Goal: Information Seeking & Learning: Learn about a topic

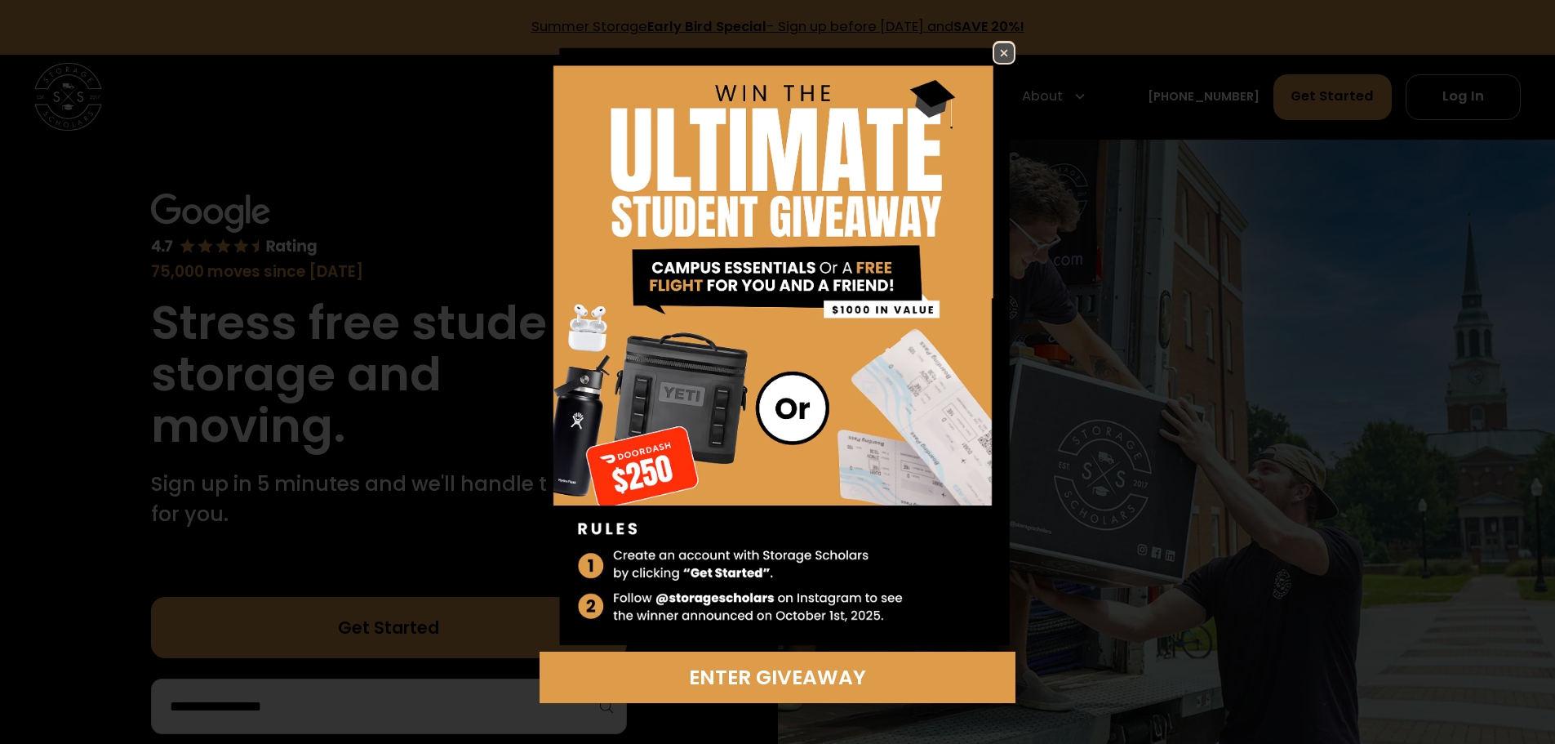
click at [1003, 53] on img at bounding box center [1005, 53] width 20 height 20
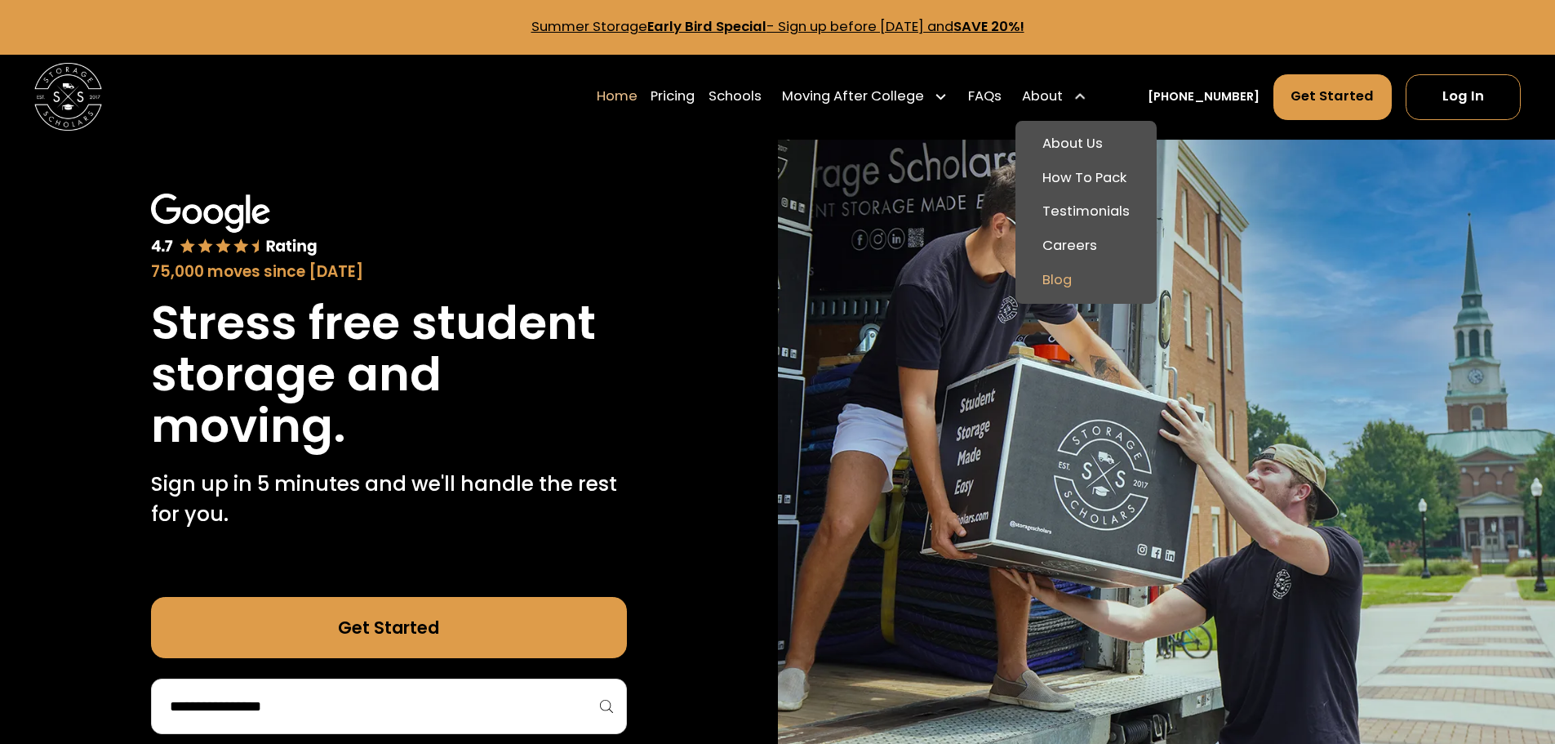
click at [1092, 278] on link "Blog" at bounding box center [1086, 280] width 128 height 34
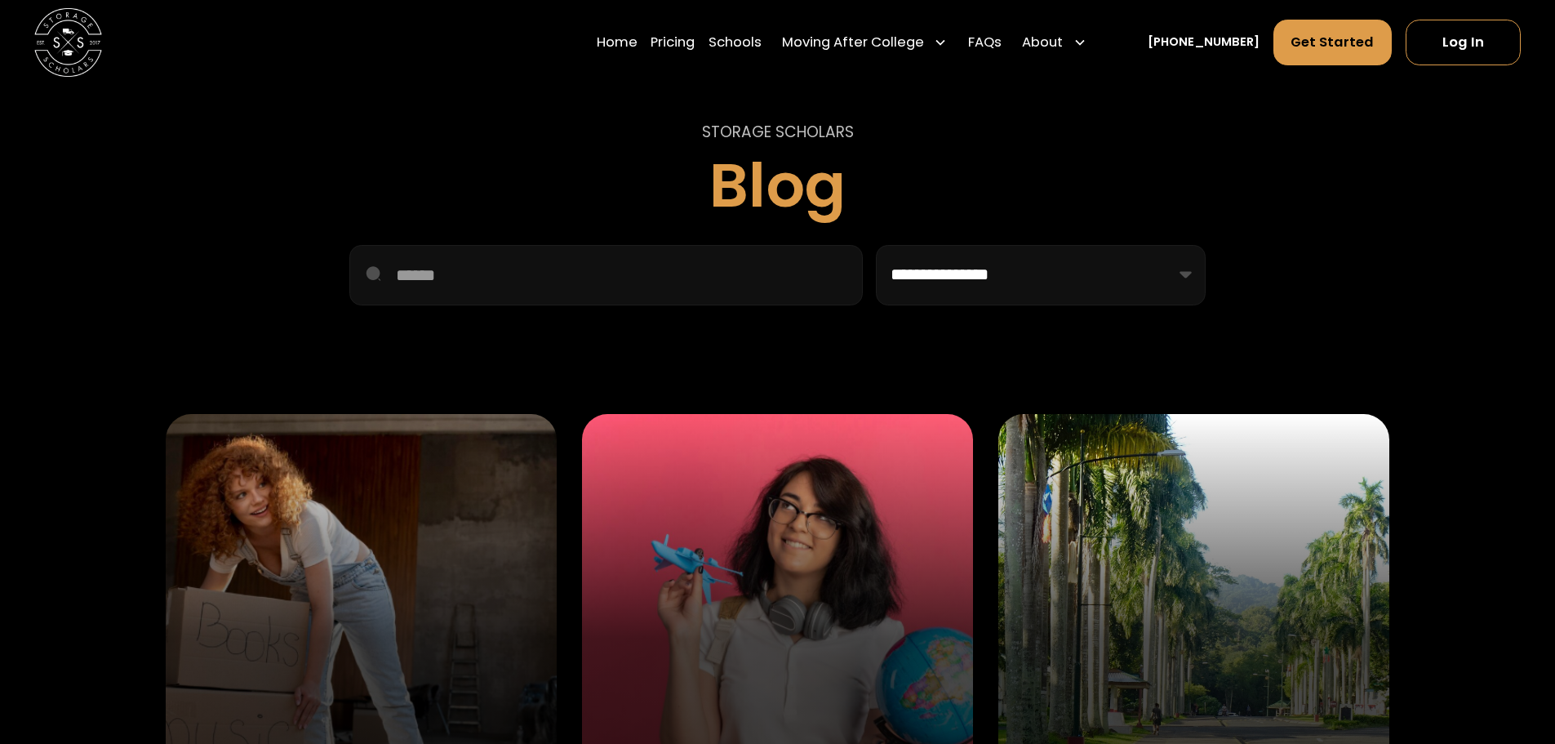
scroll to position [470, 0]
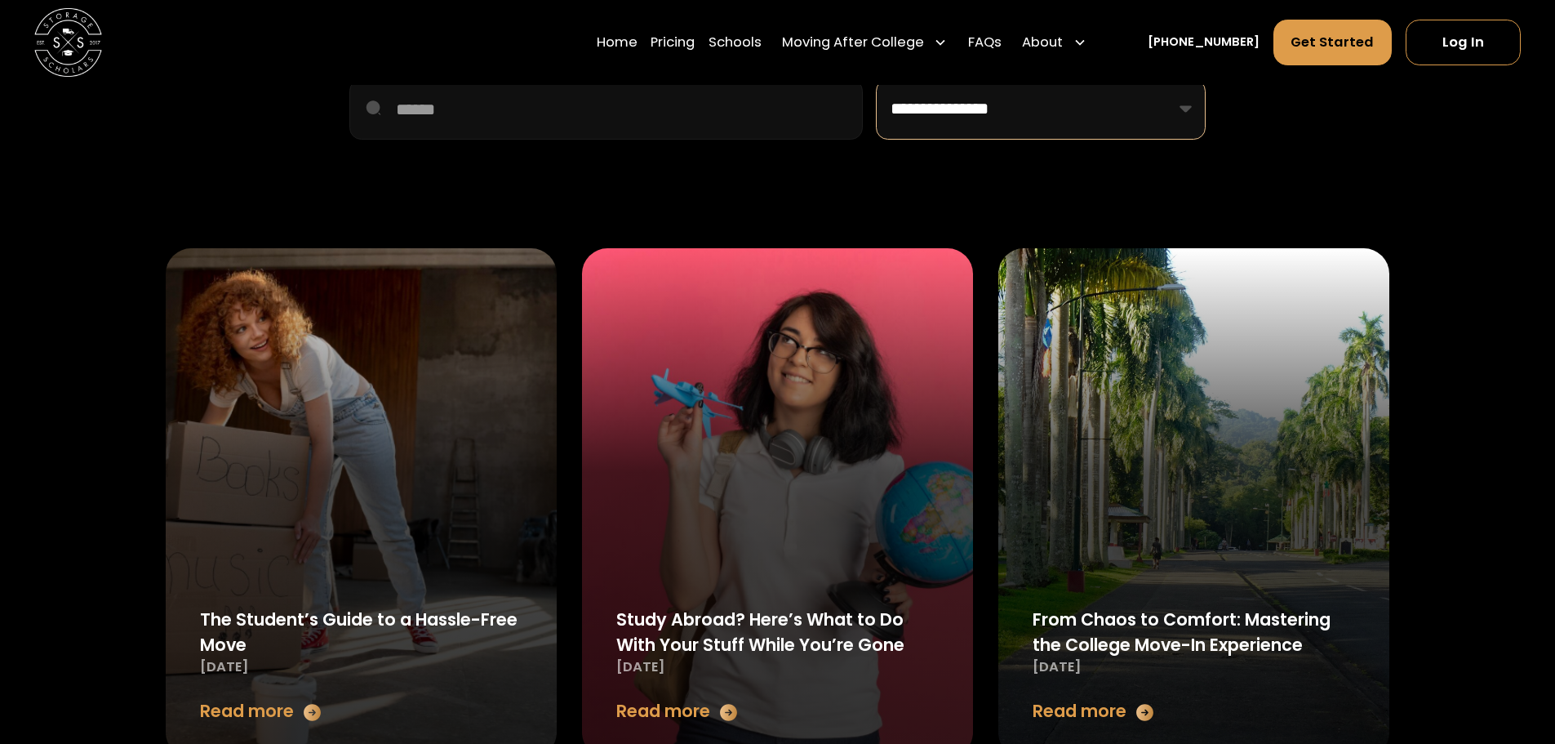
click at [999, 134] on select "**********" at bounding box center [1040, 109] width 329 height 60
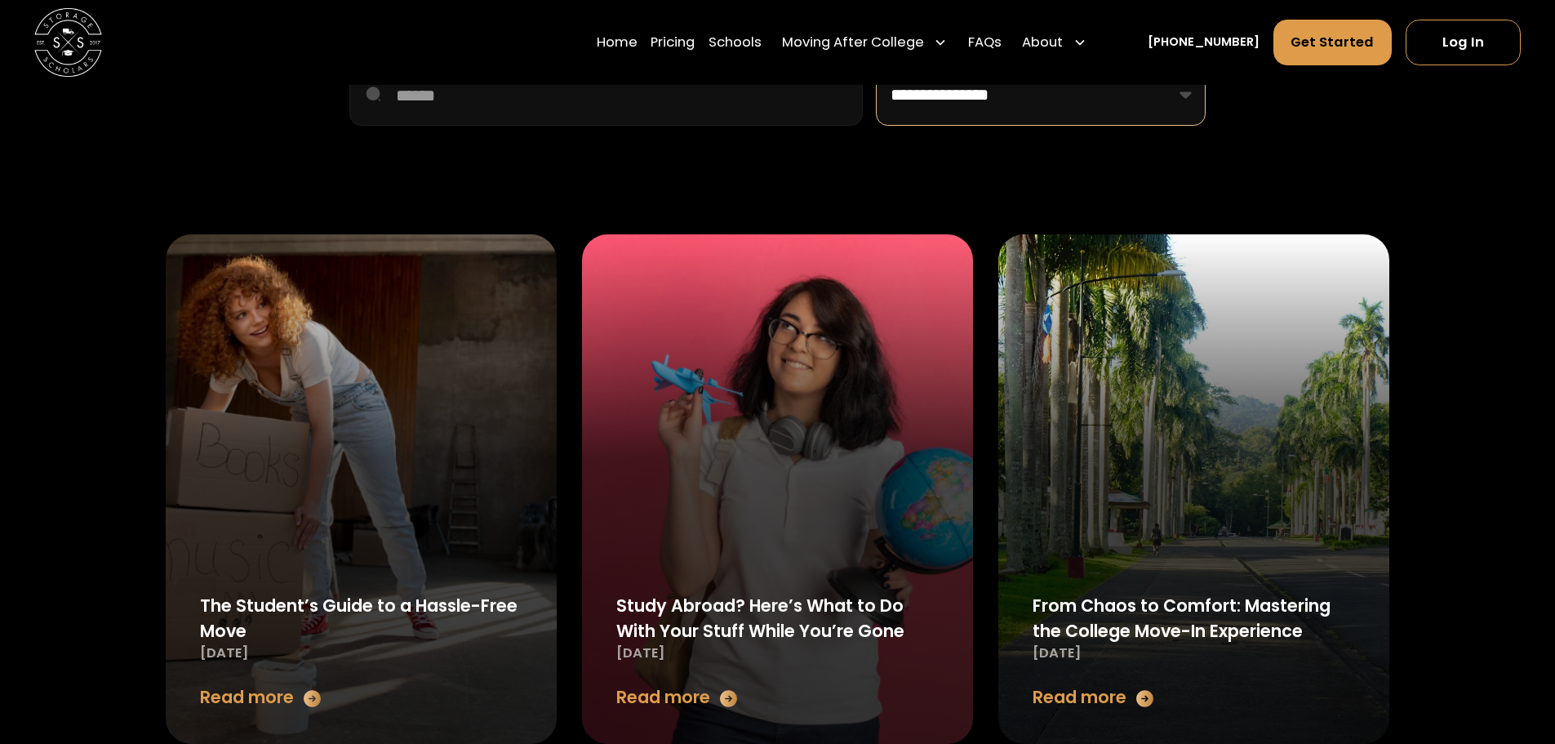
click at [999, 116] on select "**********" at bounding box center [1040, 95] width 329 height 60
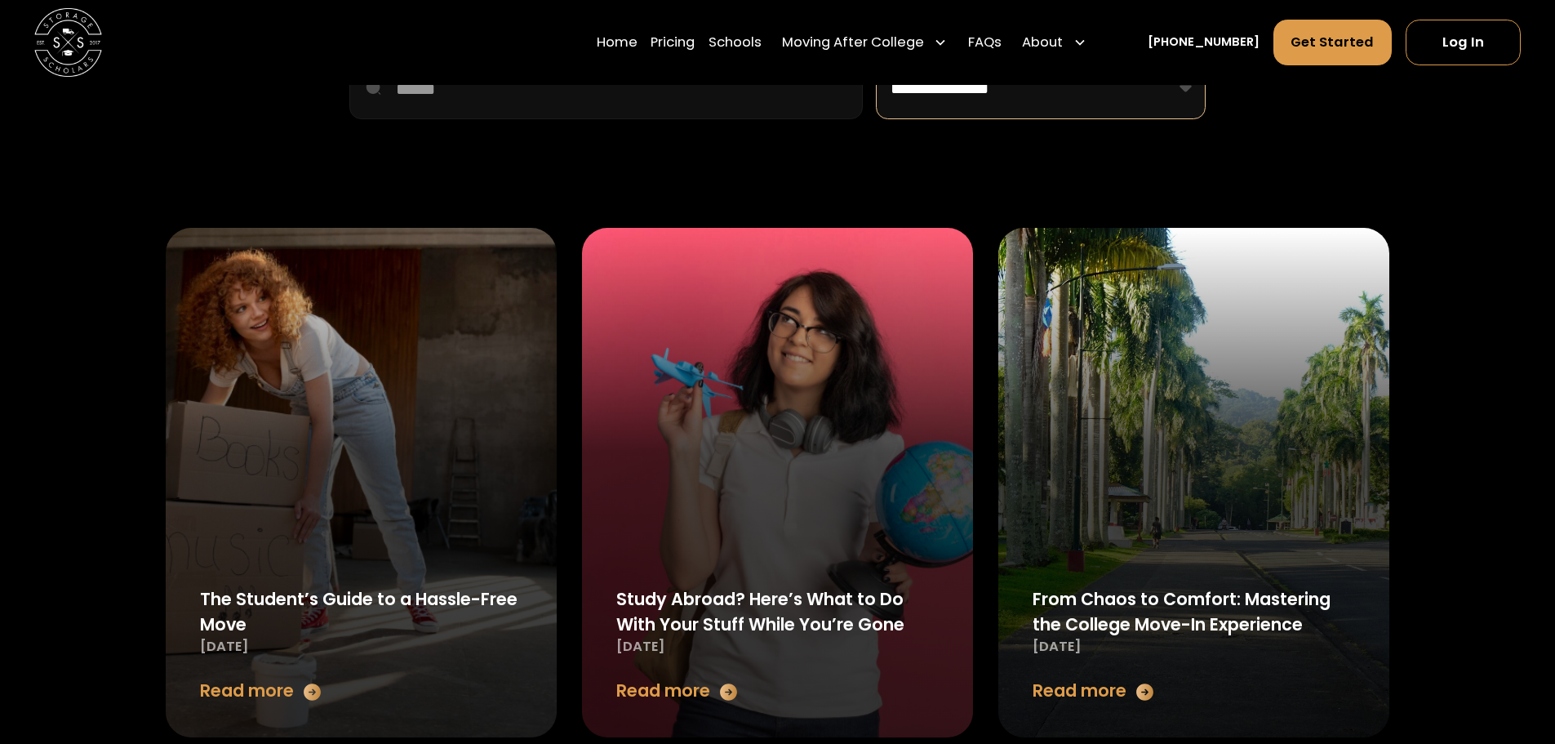
click at [1000, 87] on select "**********" at bounding box center [1040, 89] width 329 height 60
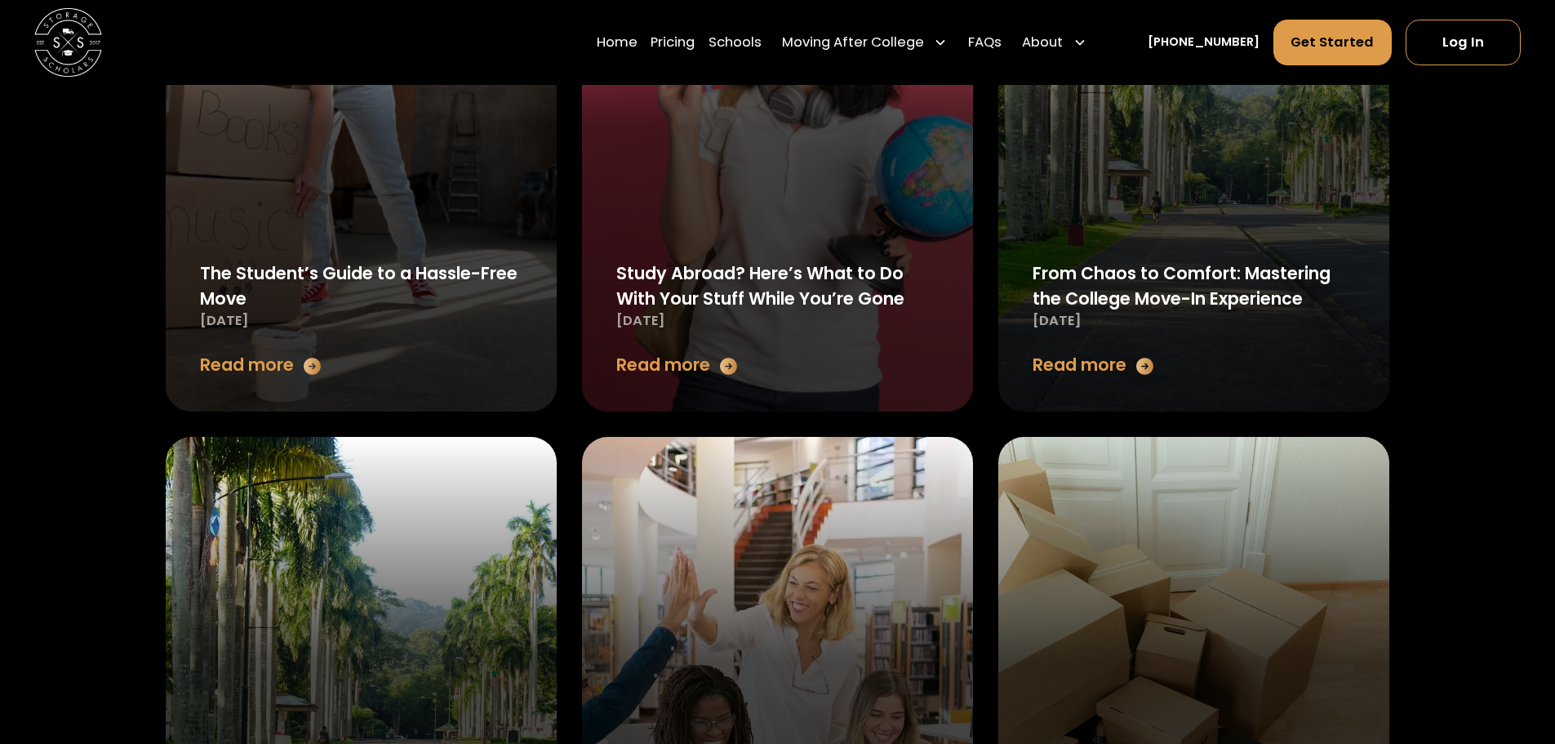
scroll to position [959, 0]
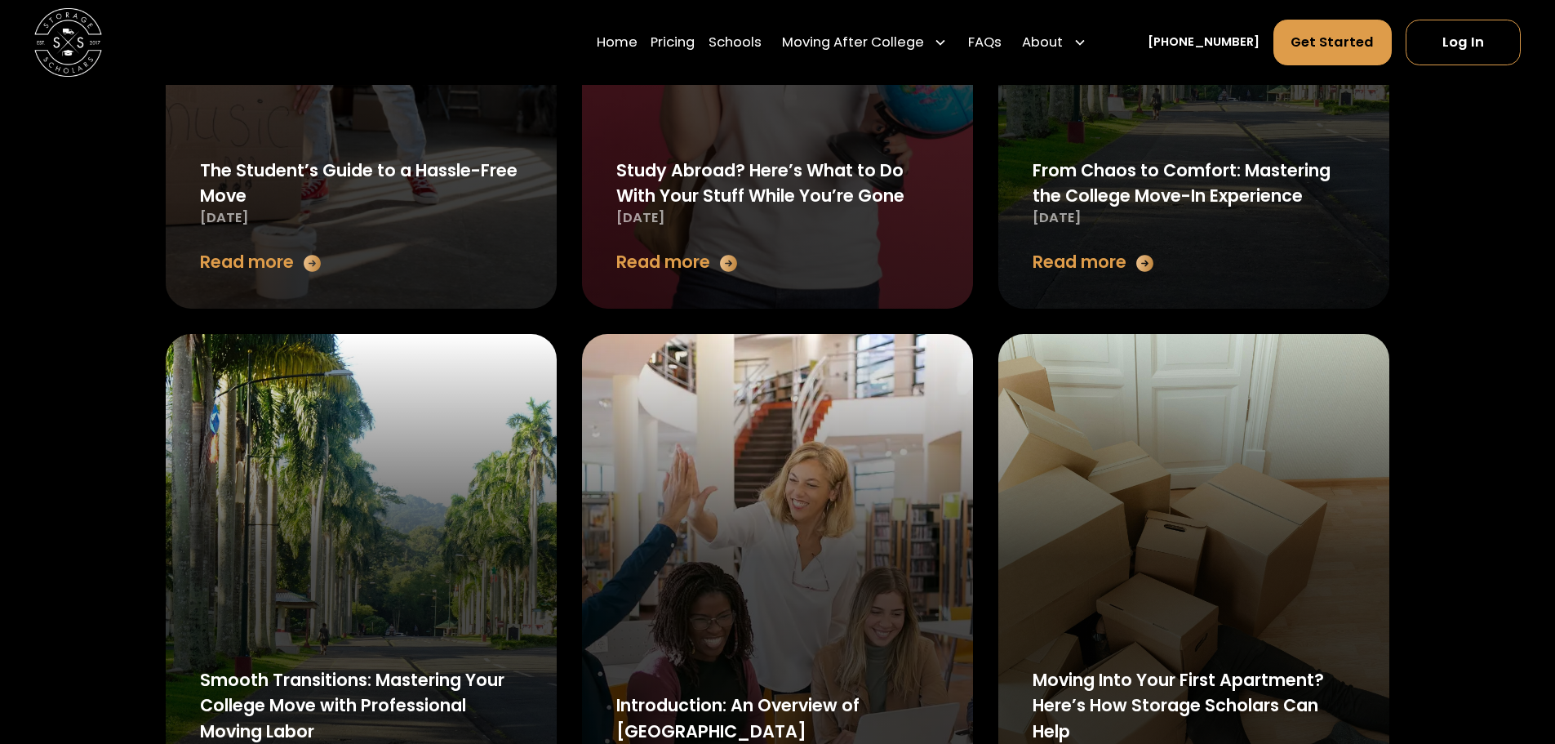
drag, startPoint x: 1198, startPoint y: 185, endPoint x: 1431, endPoint y: 162, distance: 234.6
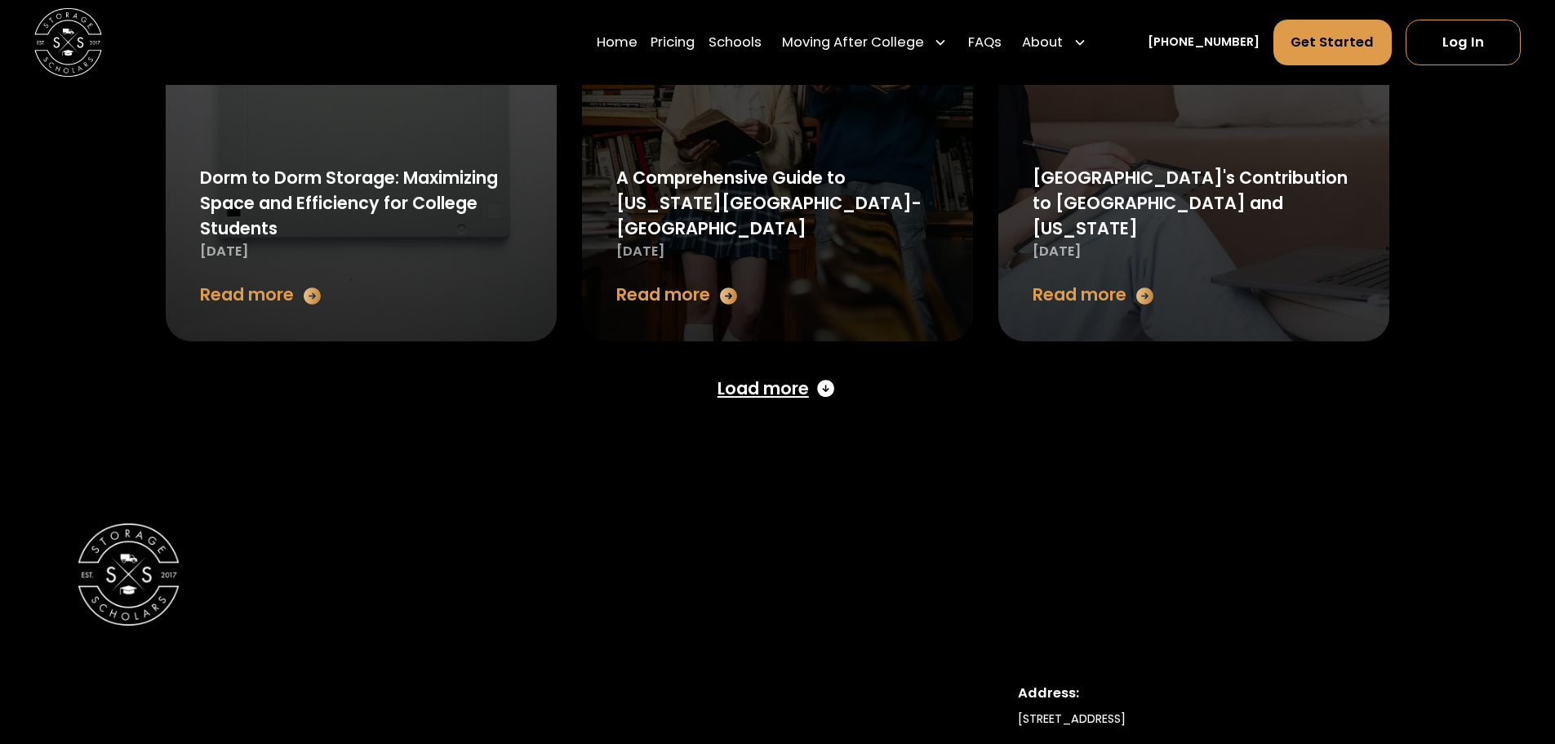
scroll to position [2570, 0]
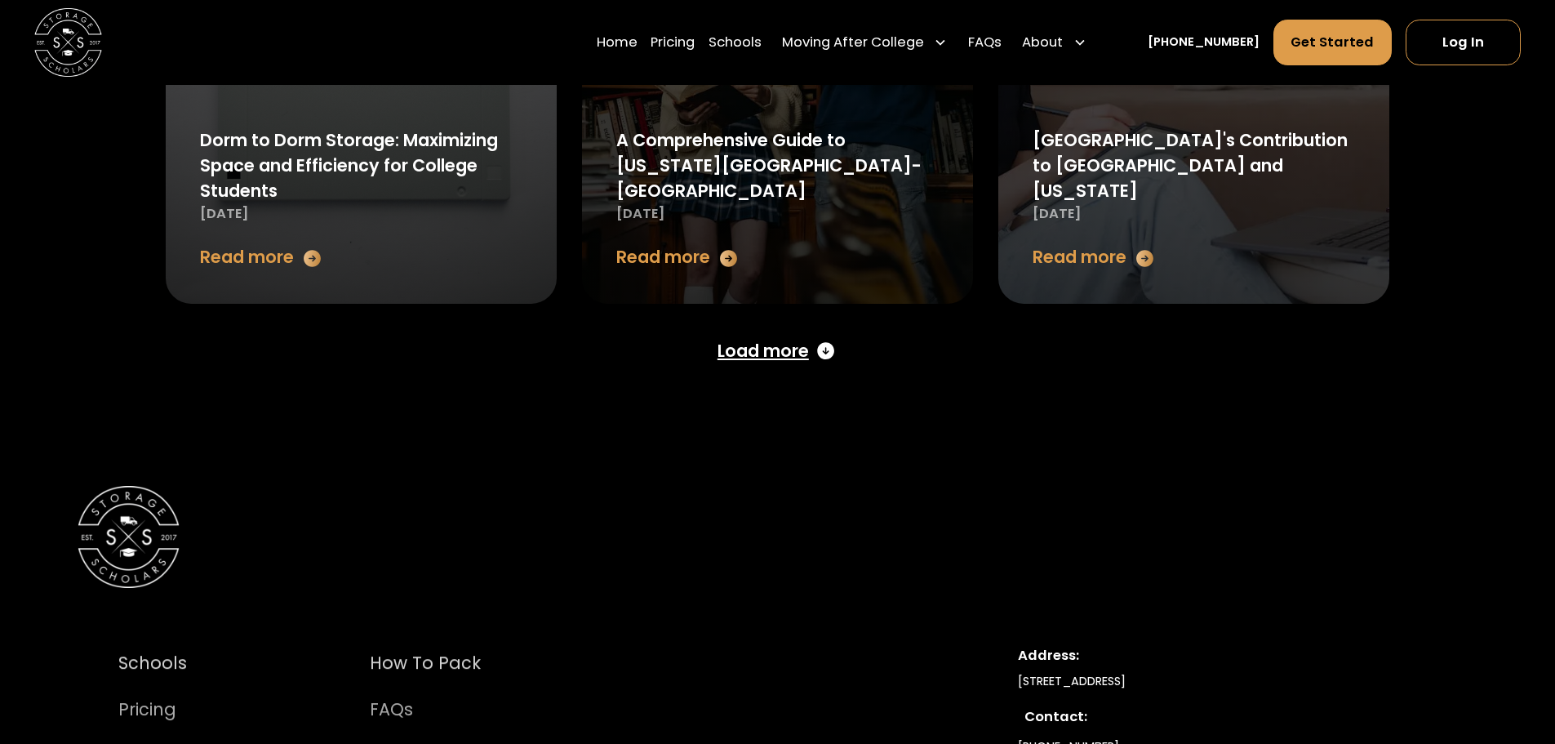
click at [768, 361] on div "Load more" at bounding box center [763, 350] width 91 height 25
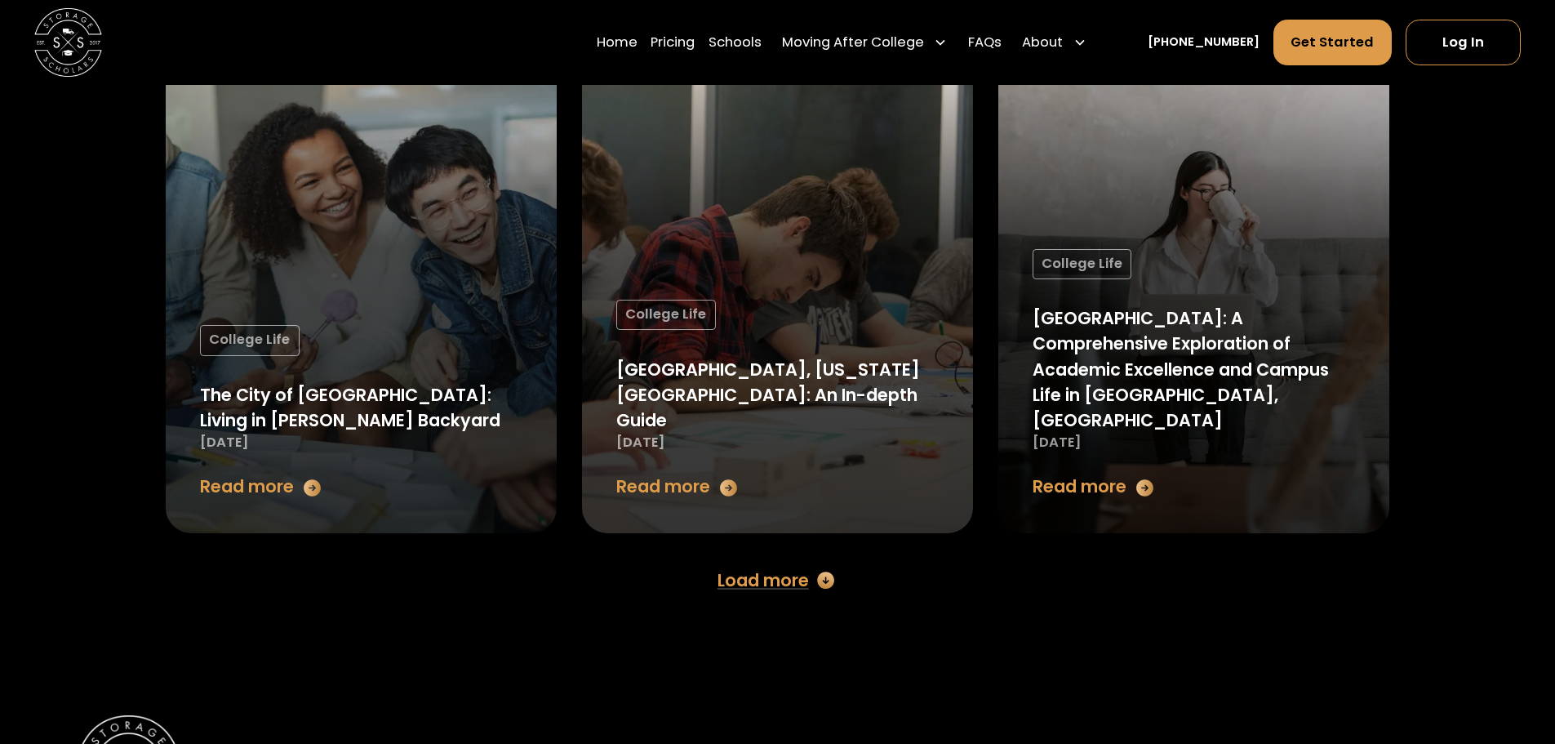
scroll to position [4488, 0]
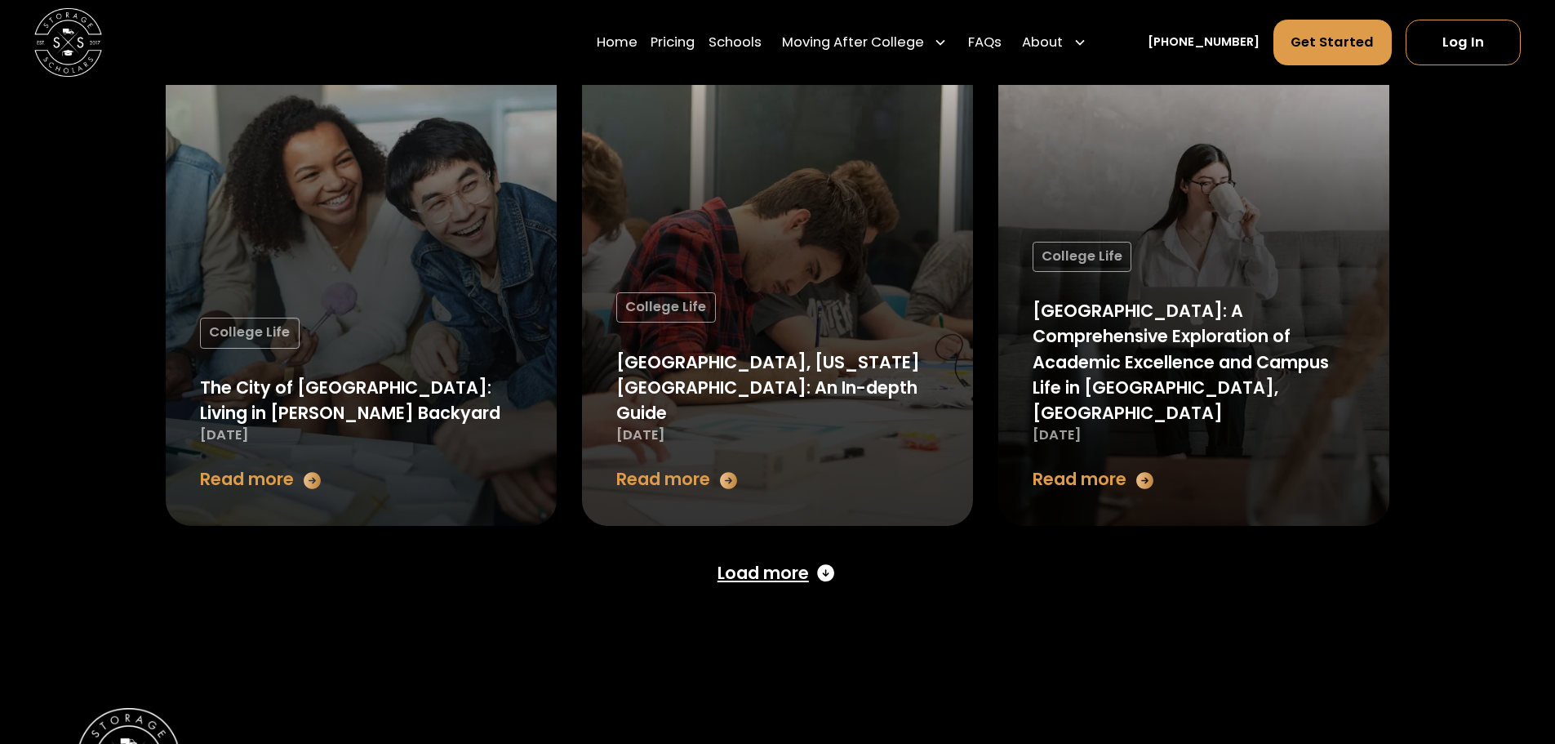
click at [752, 580] on div "Load more" at bounding box center [763, 572] width 91 height 25
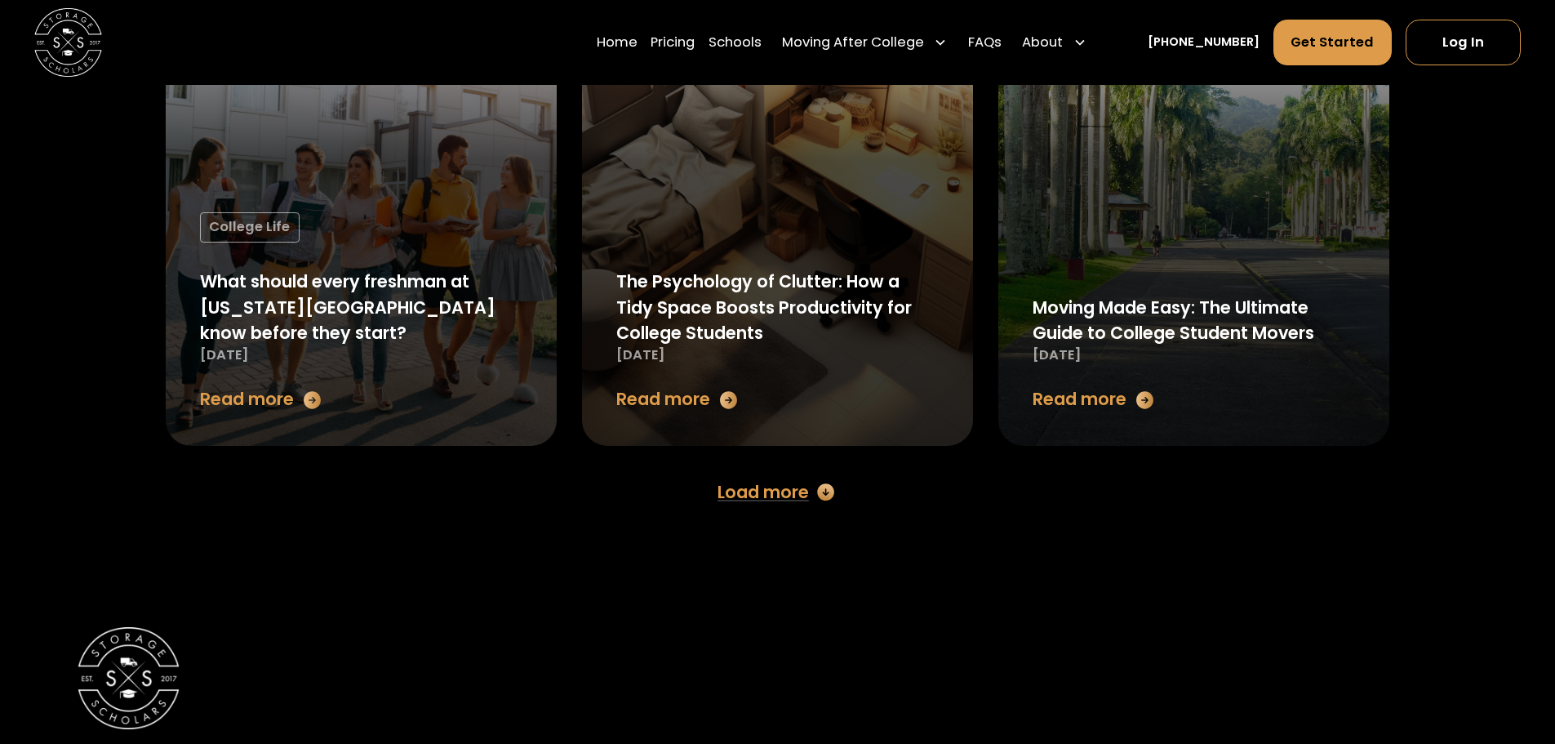
scroll to position [6713, 0]
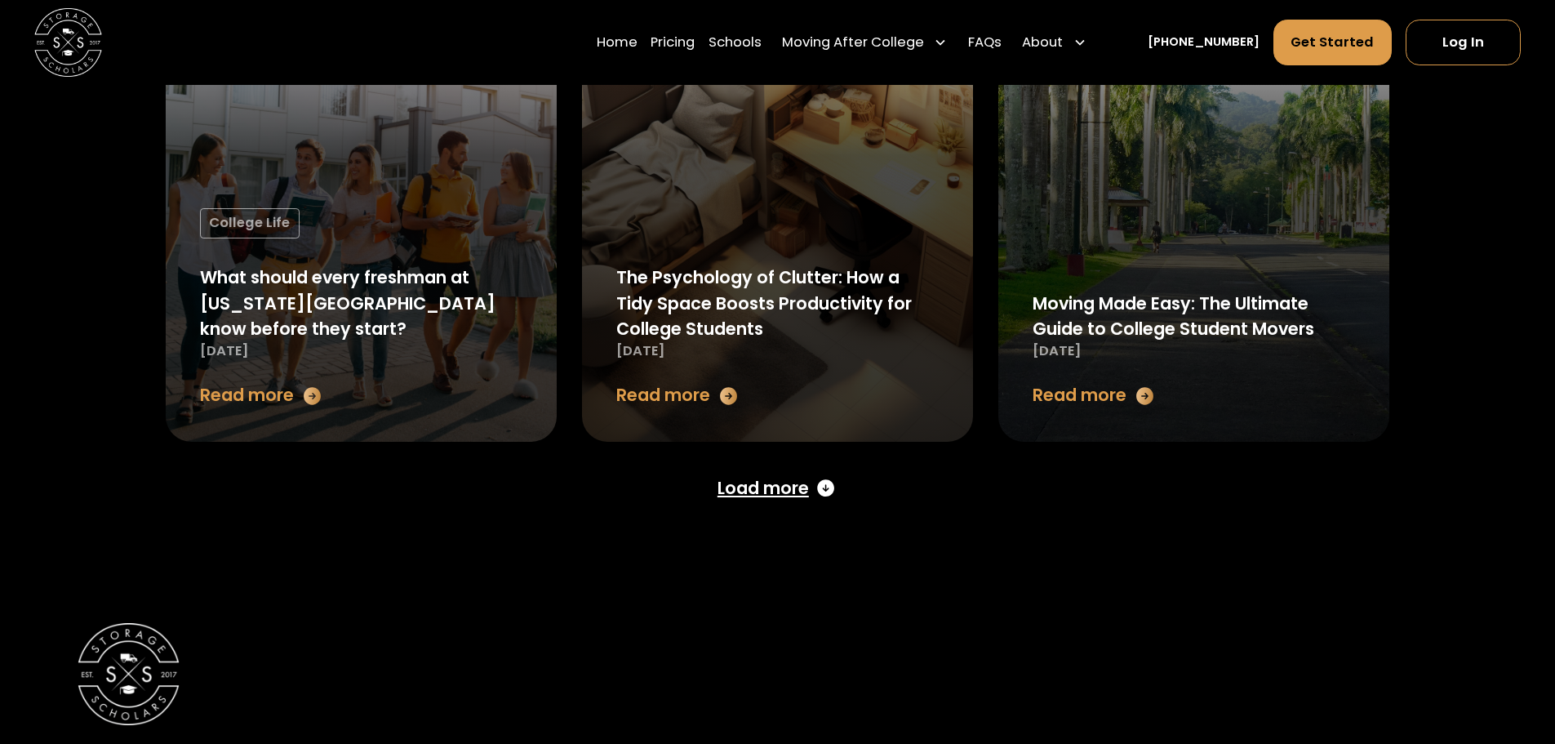
click at [800, 501] on div "Load more" at bounding box center [763, 487] width 91 height 25
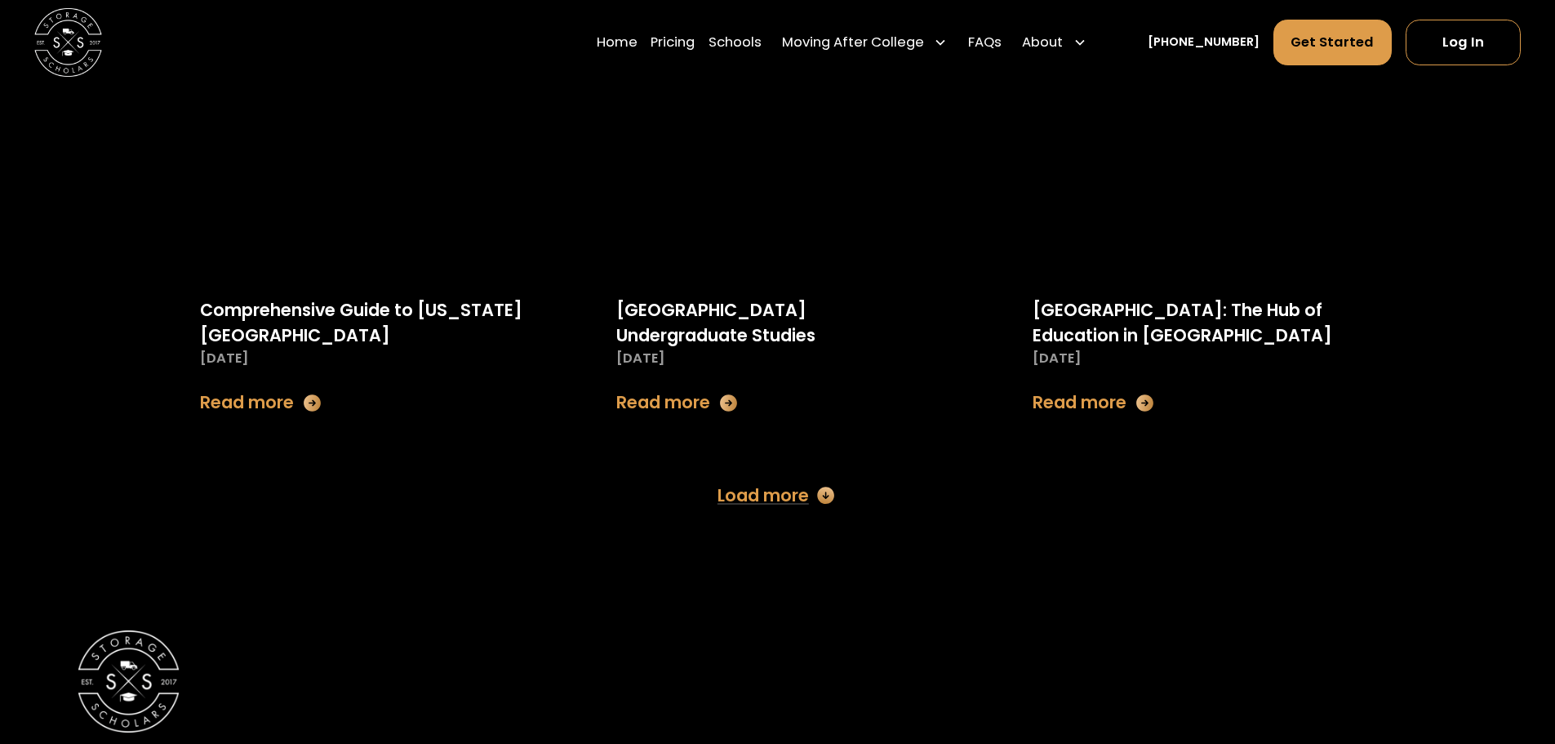
scroll to position [8857, 0]
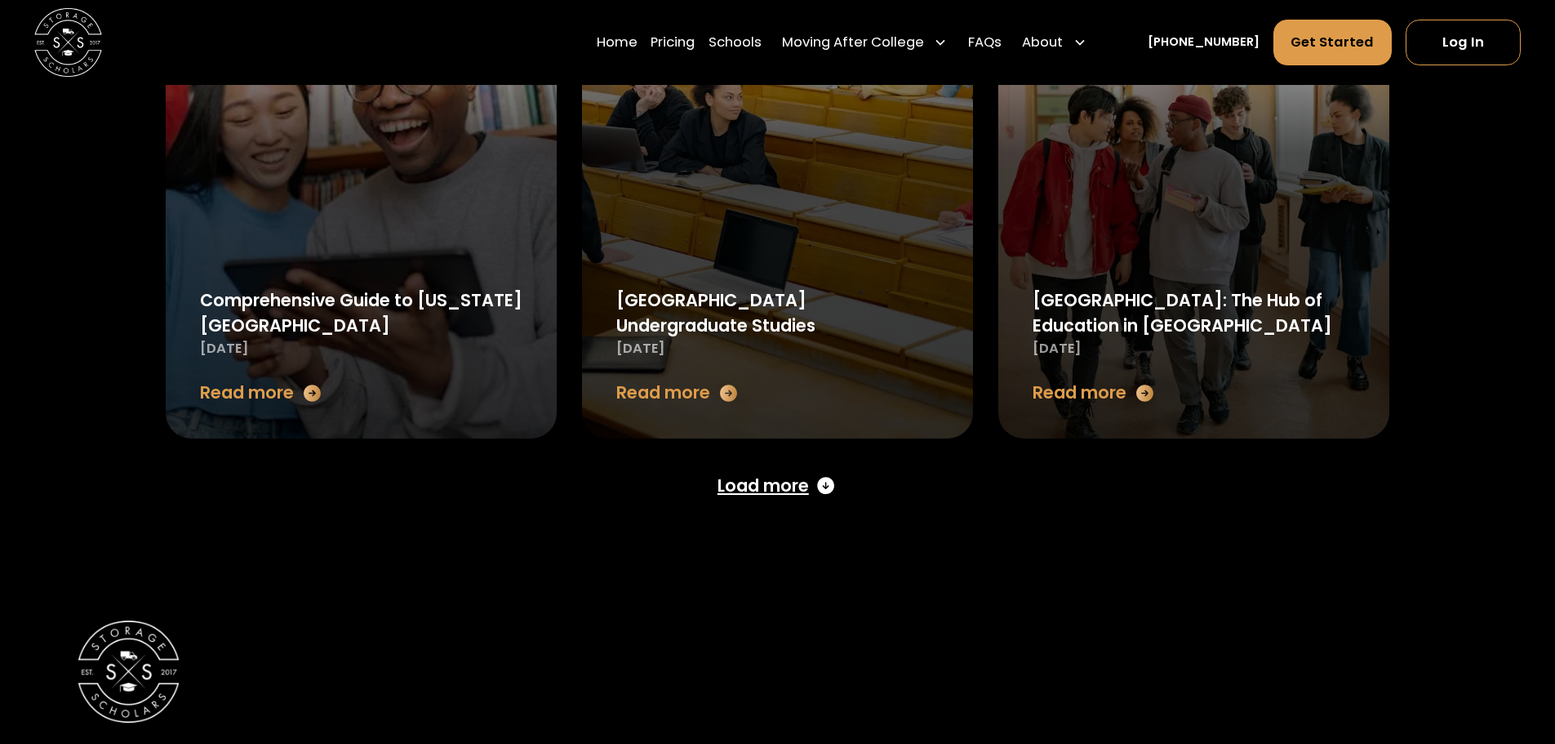
click at [772, 492] on div "Load more" at bounding box center [763, 485] width 91 height 25
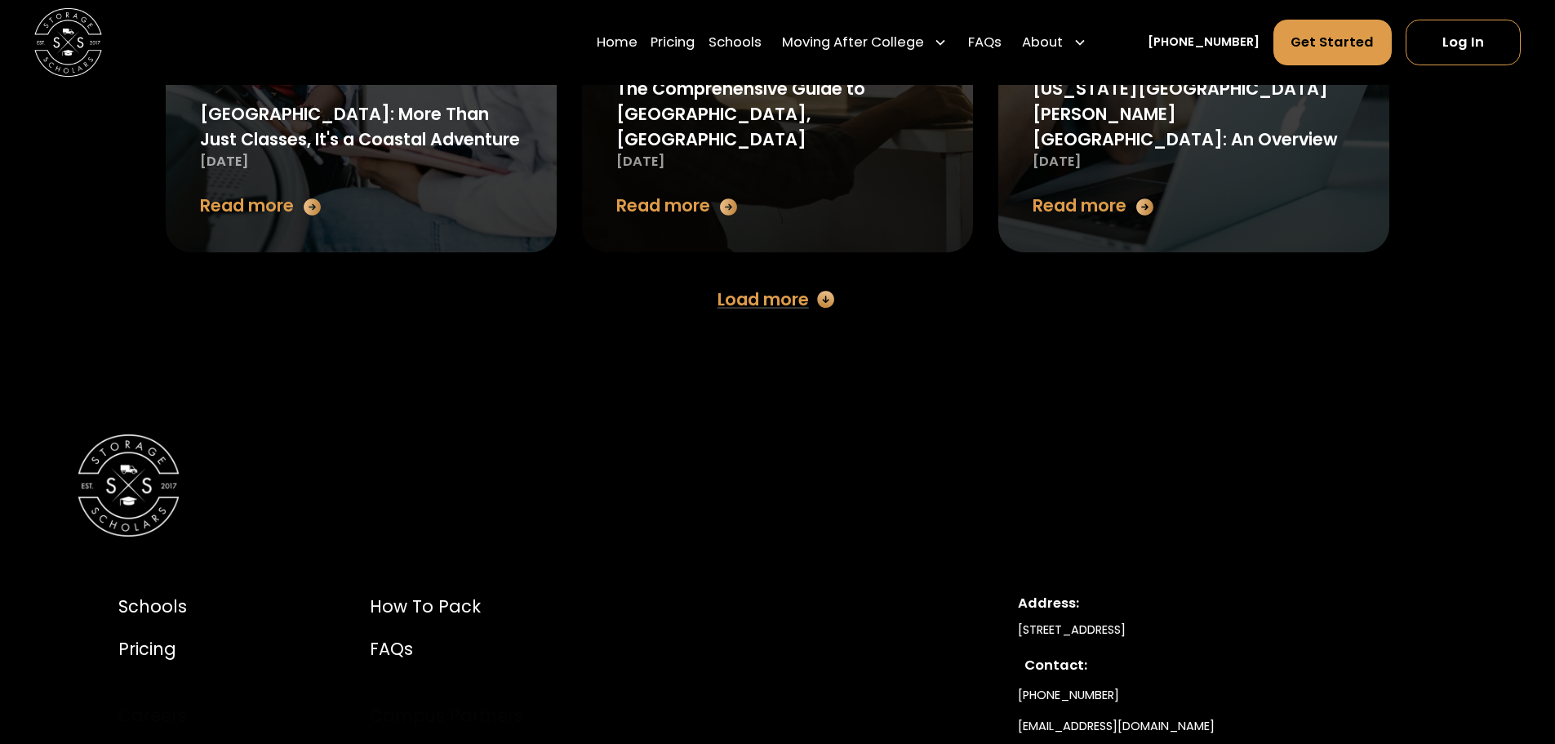
scroll to position [11204, 0]
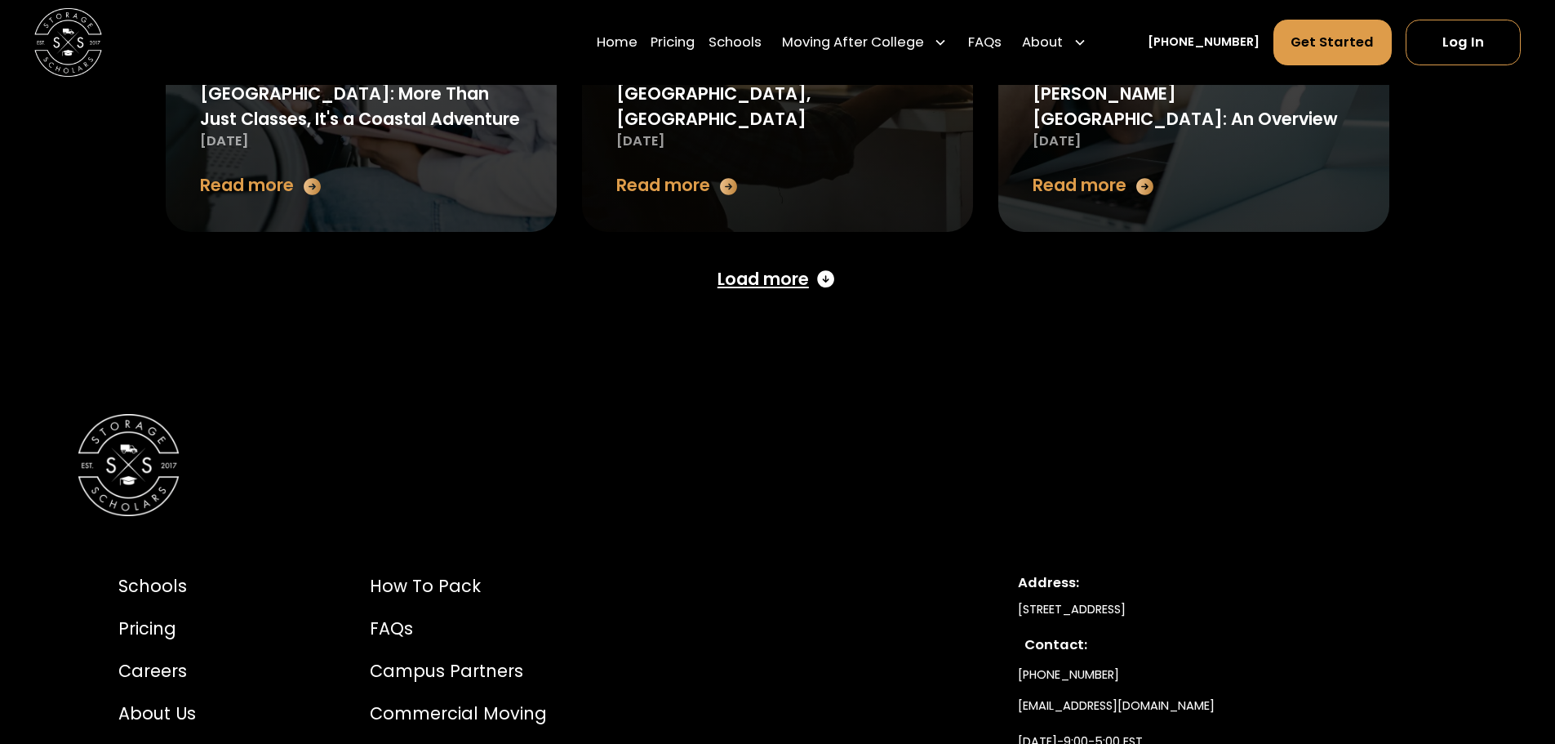
click at [794, 282] on div "Load more" at bounding box center [763, 278] width 91 height 25
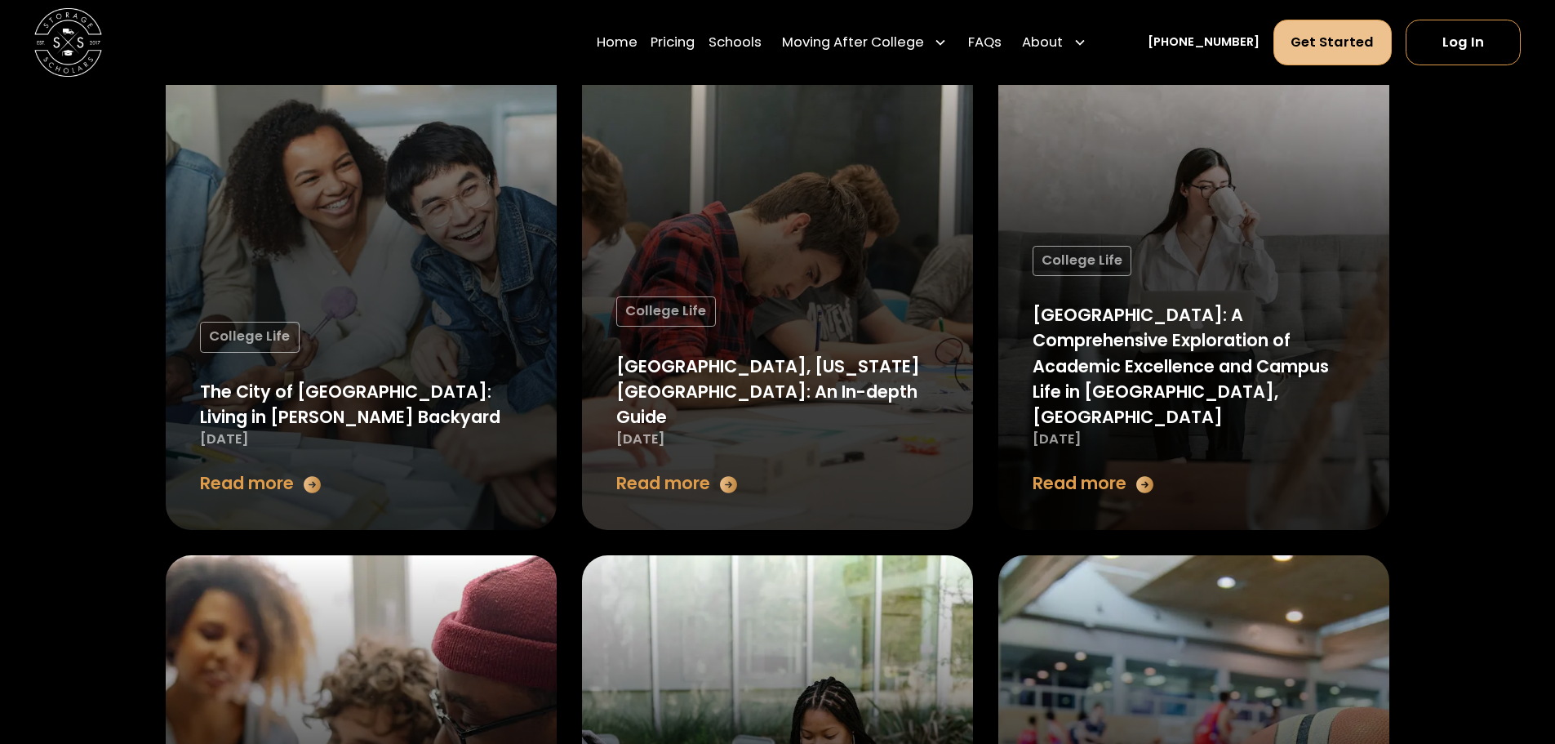
scroll to position [5046, 0]
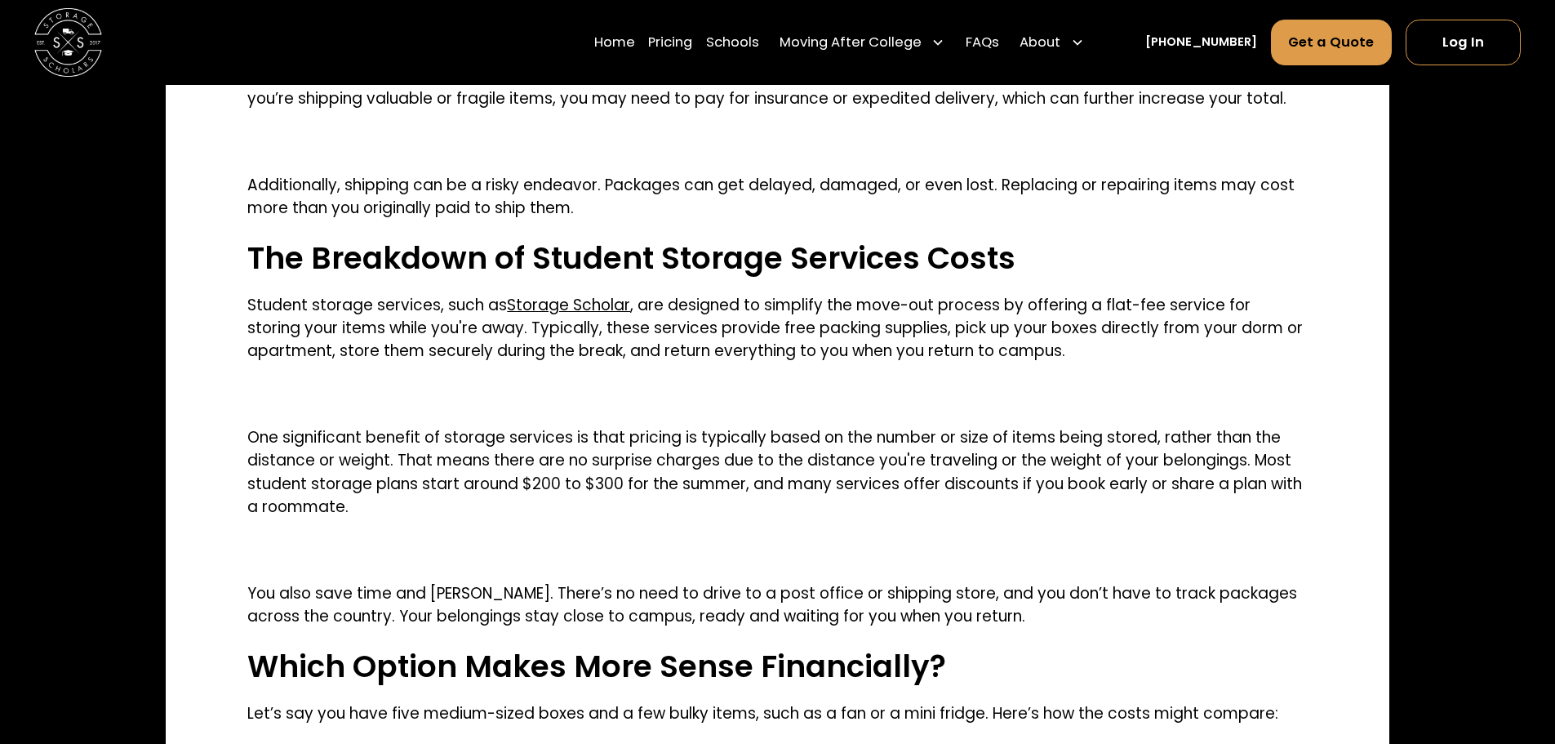
scroll to position [1347, 0]
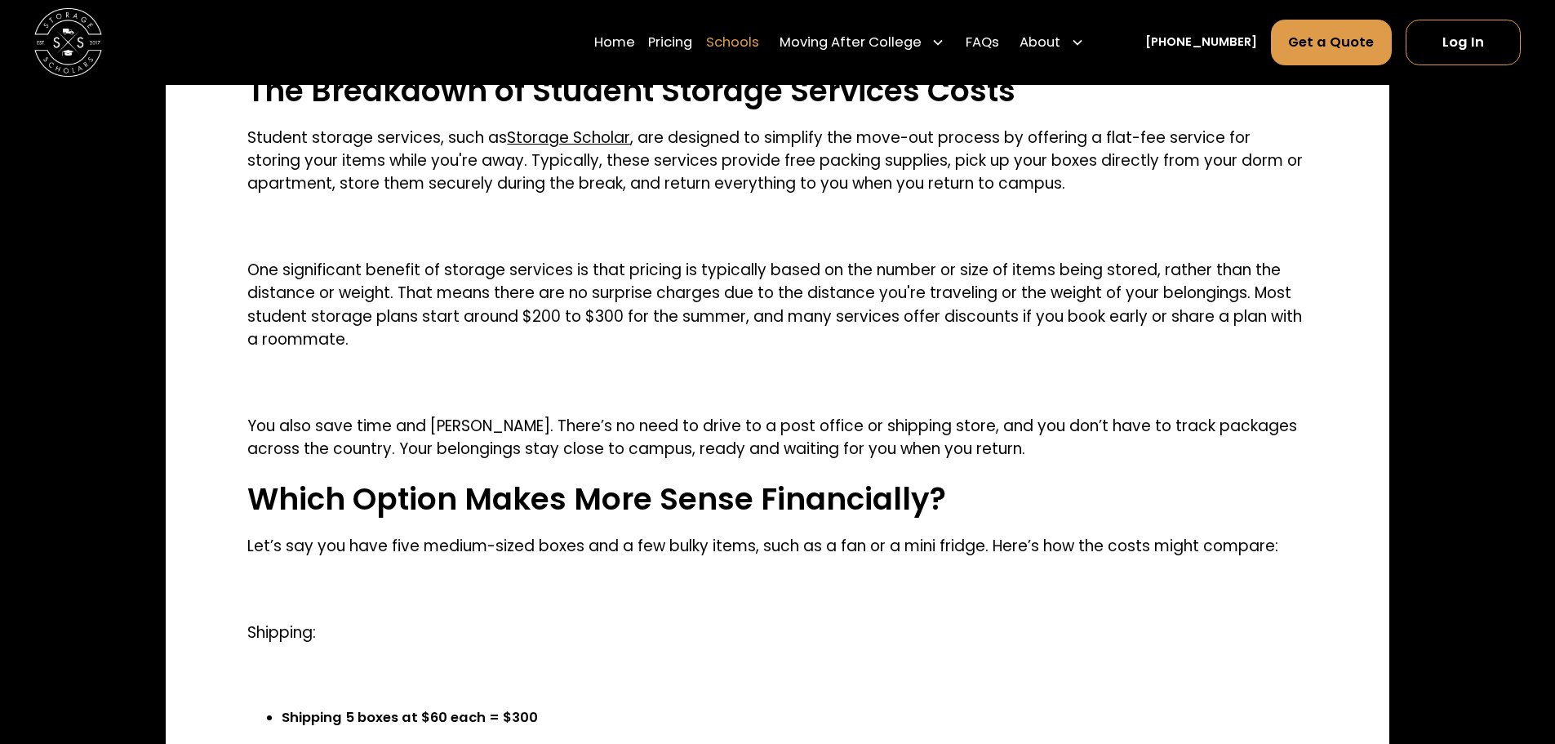
click at [759, 42] on link "Schools" at bounding box center [732, 42] width 53 height 47
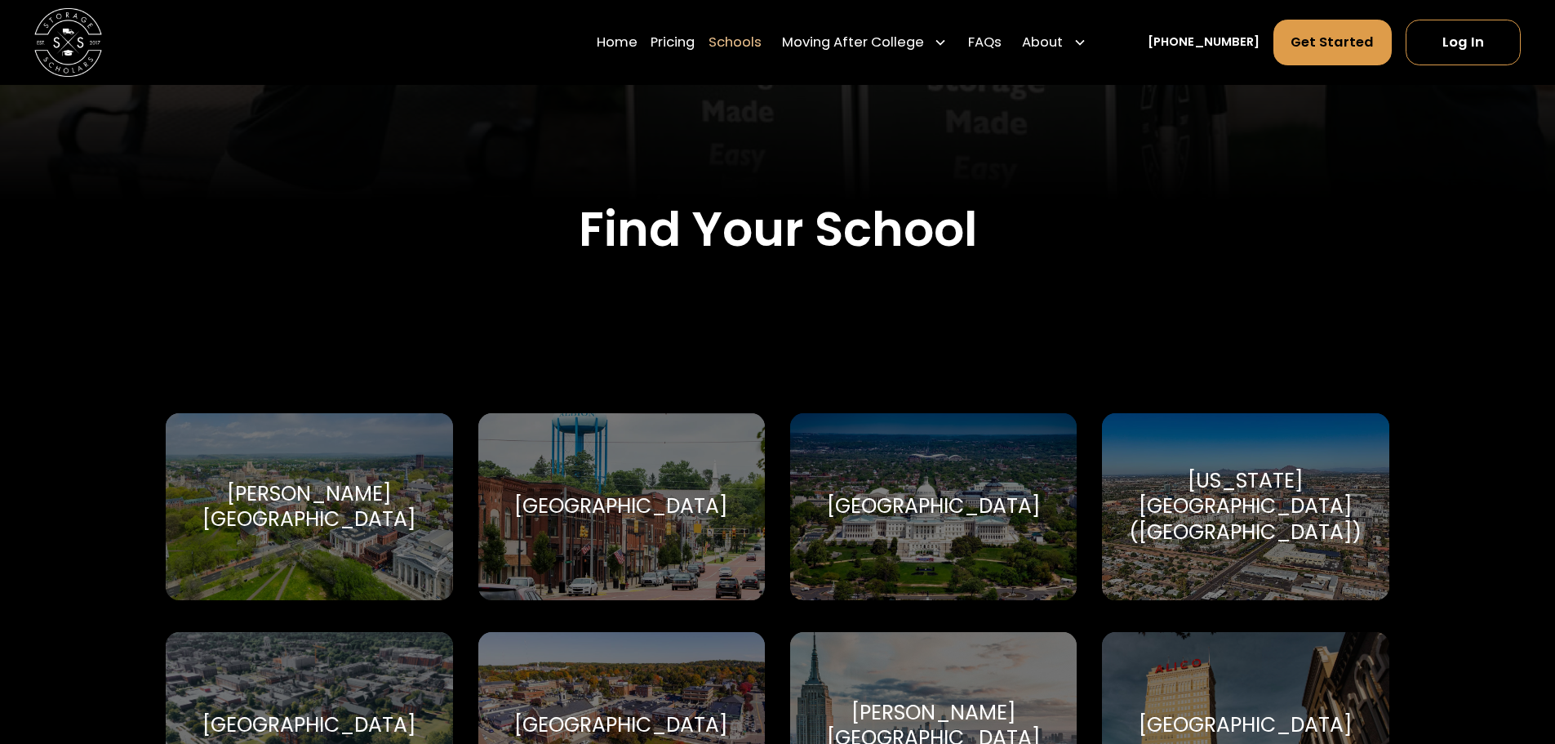
scroll to position [531, 0]
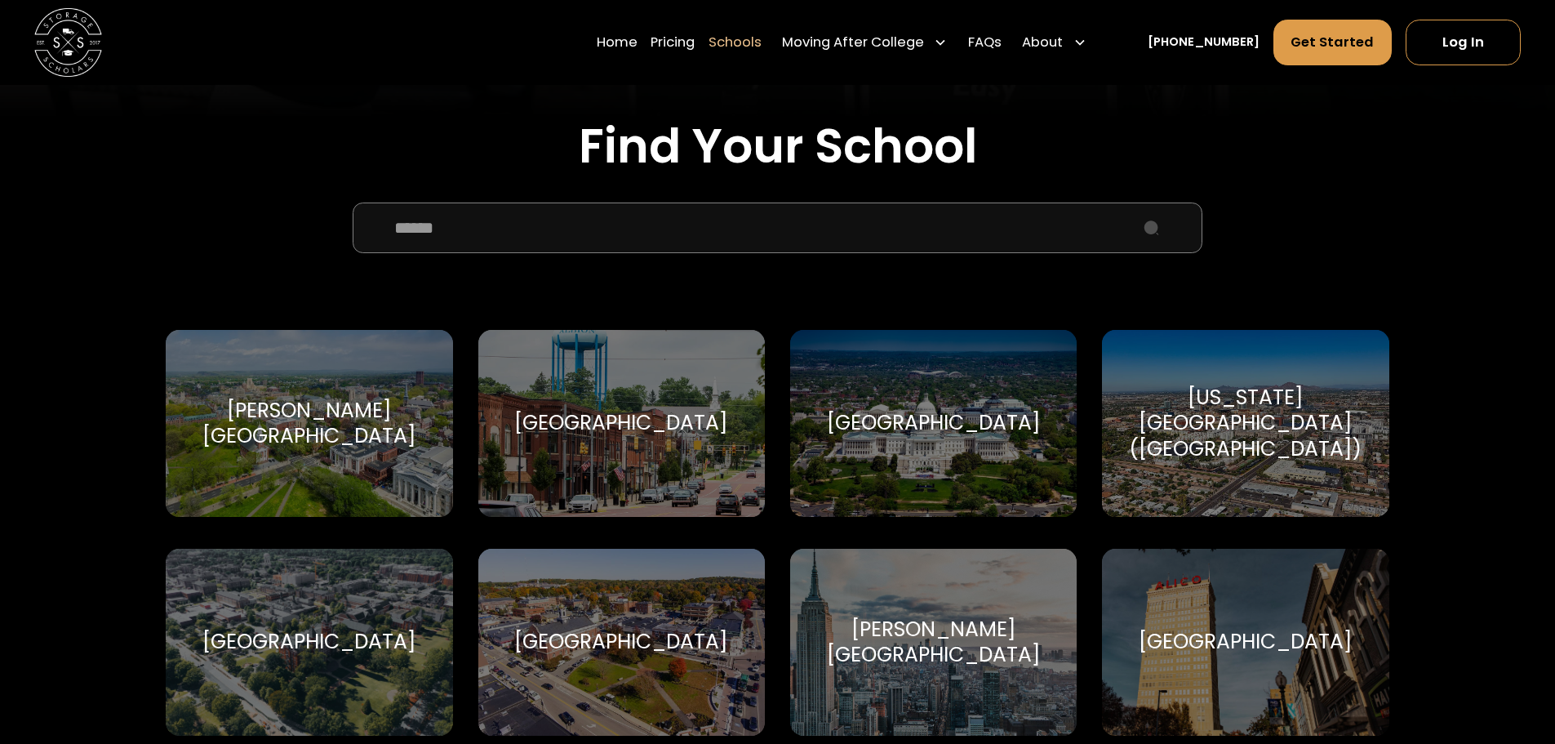
click at [769, 218] on input "School Select Form" at bounding box center [777, 227] width 849 height 51
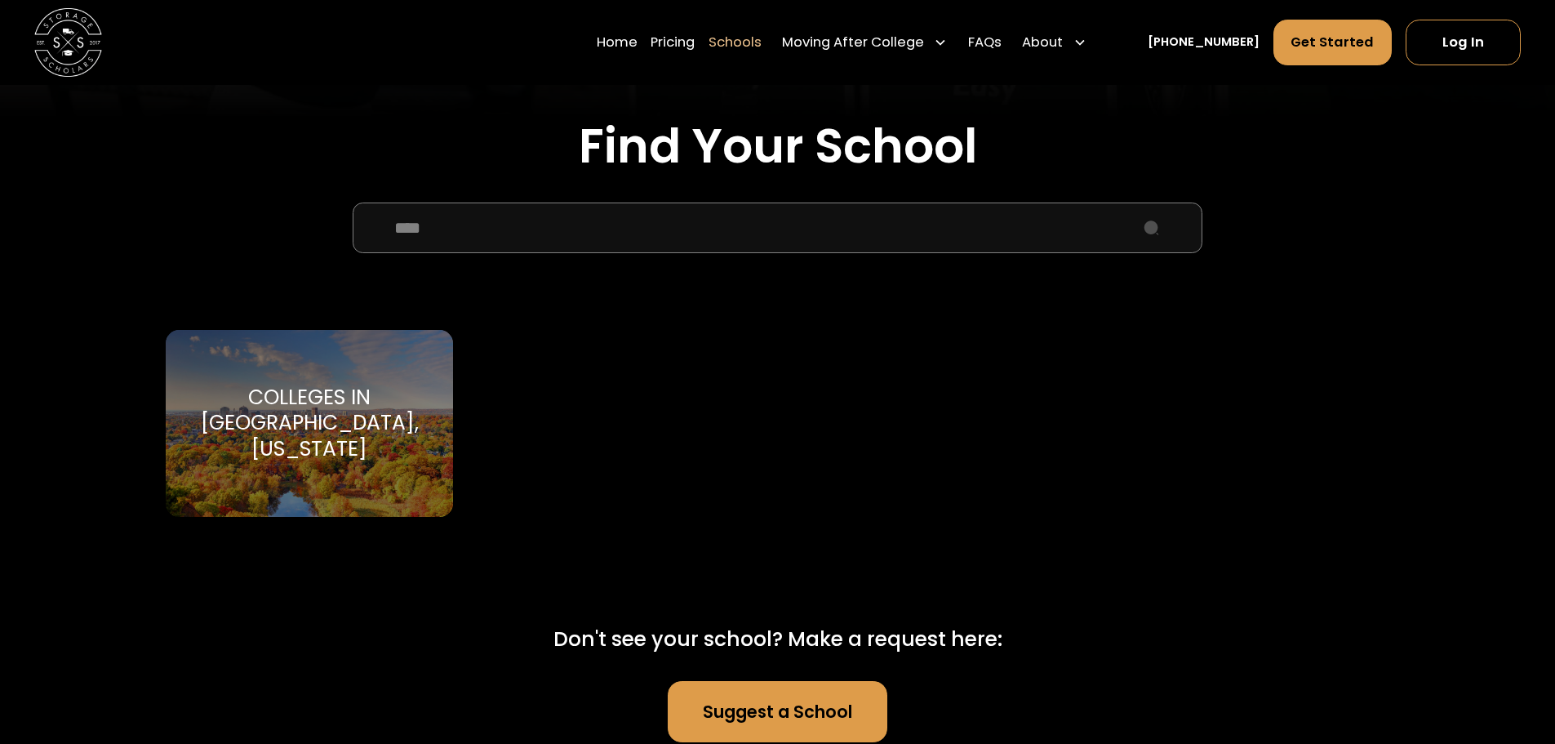
type input "****"
click at [276, 456] on div "Colleges in New Haven, Connecticut Yale" at bounding box center [309, 423] width 287 height 187
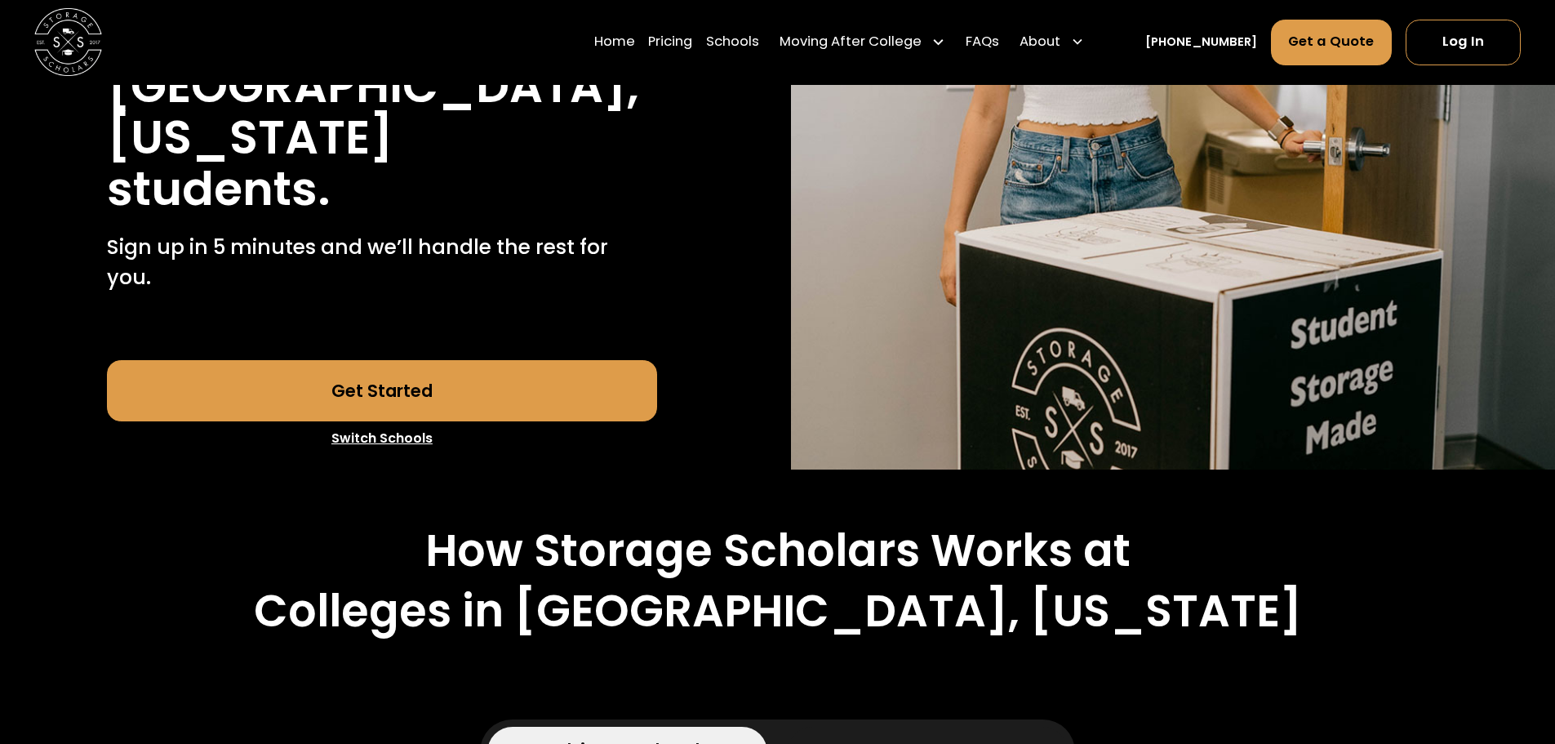
scroll to position [408, 0]
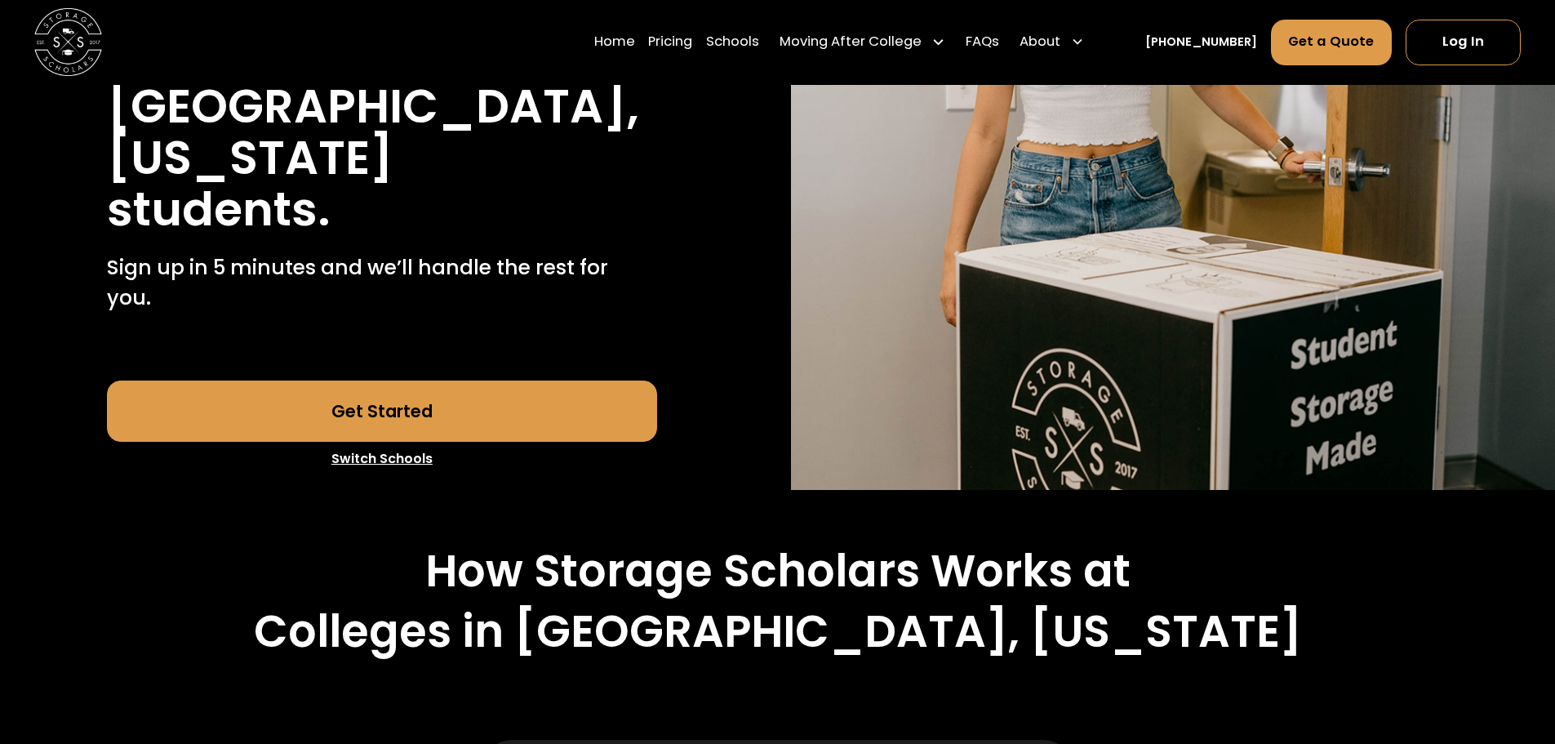
click at [410, 381] on link "Get Started" at bounding box center [382, 411] width 550 height 61
